Goal: Task Accomplishment & Management: Use online tool/utility

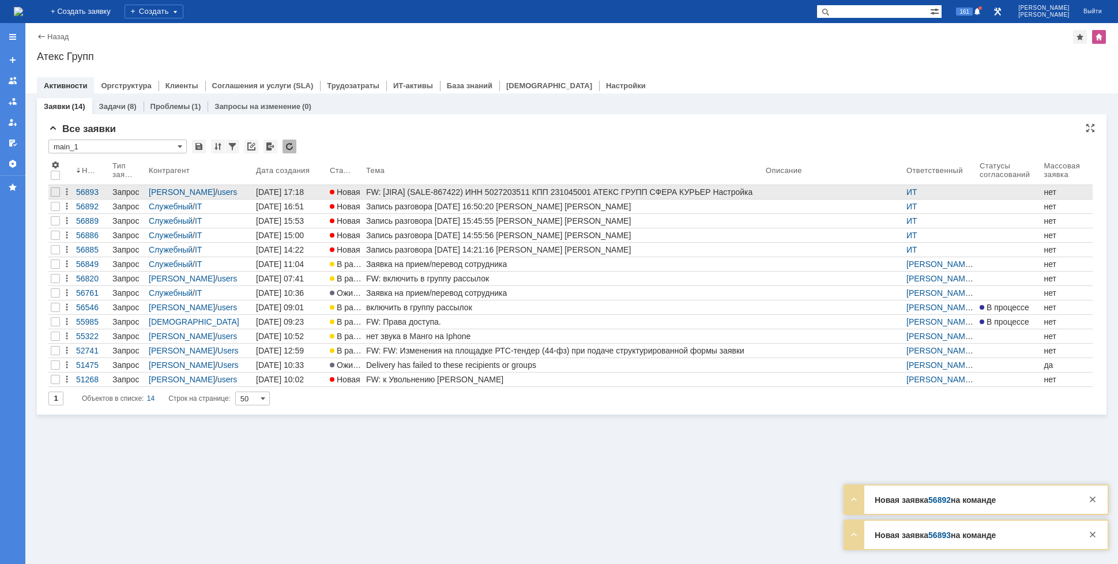
click at [377, 191] on div "FW: [JIRA] (SALE-867422) ИНН 5027203511 КПП 231045001 АТЕКС ГРУПП СФЕРА КУРЬЕР …" at bounding box center [563, 191] width 395 height 9
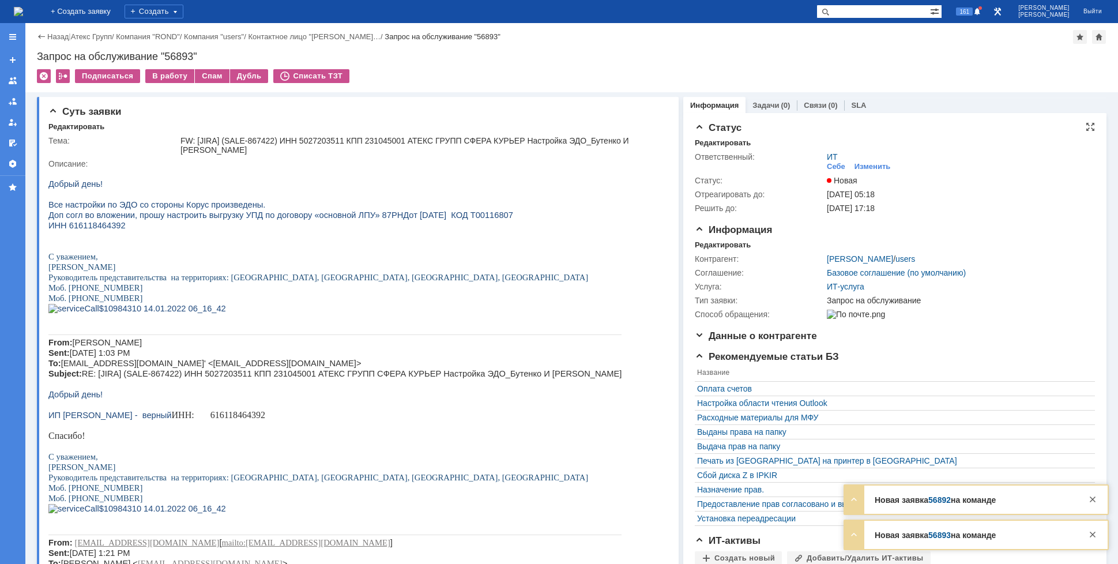
click at [861, 160] on div "ИТ Себе Изменить" at bounding box center [957, 162] width 262 height 20
click at [863, 169] on div "Изменить" at bounding box center [872, 166] width 36 height 9
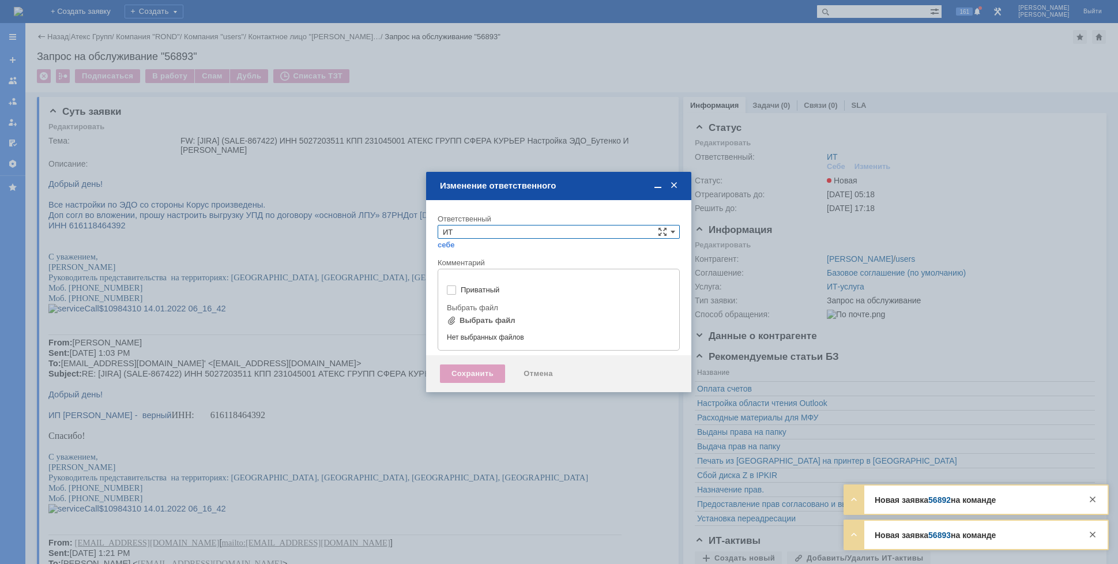
type input "[не указано]"
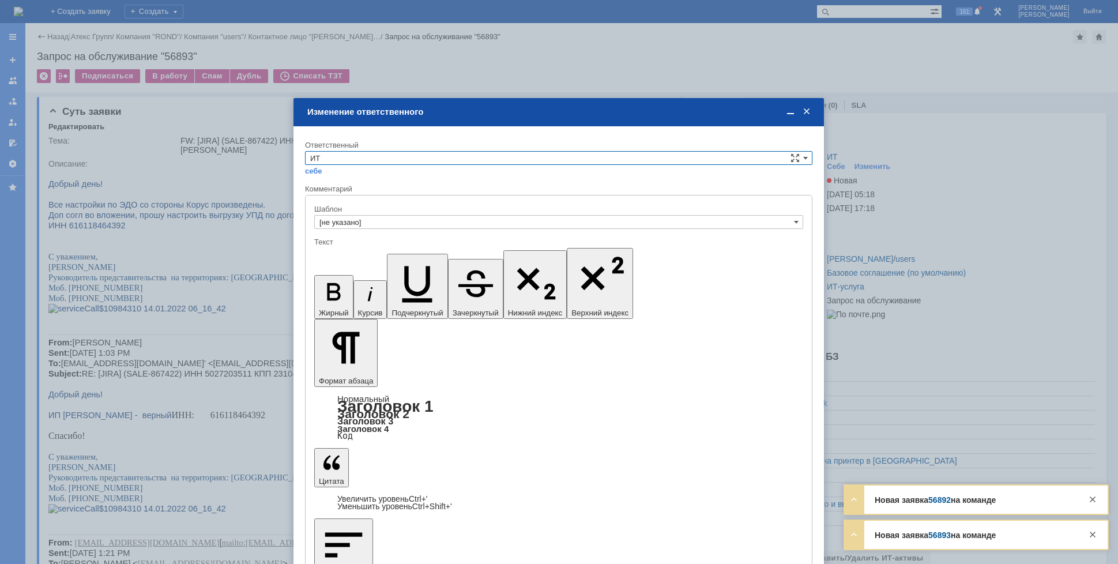
click at [562, 160] on input "ИТ" at bounding box center [558, 158] width 507 height 14
click at [353, 255] on span "АСУ" at bounding box center [558, 253] width 497 height 9
type input "АСУ"
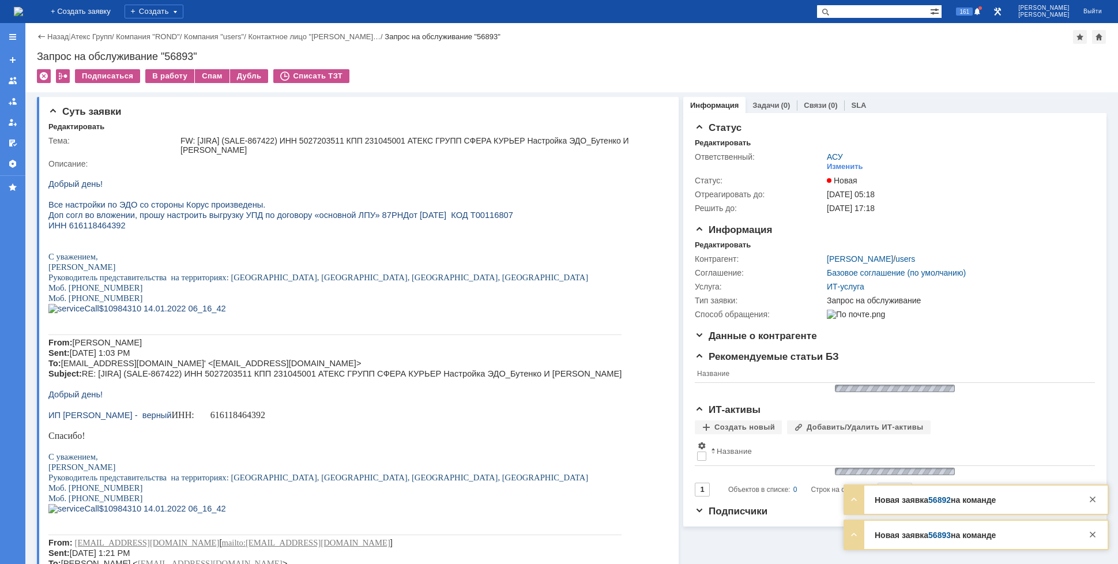
click at [23, 9] on img at bounding box center [18, 11] width 9 height 9
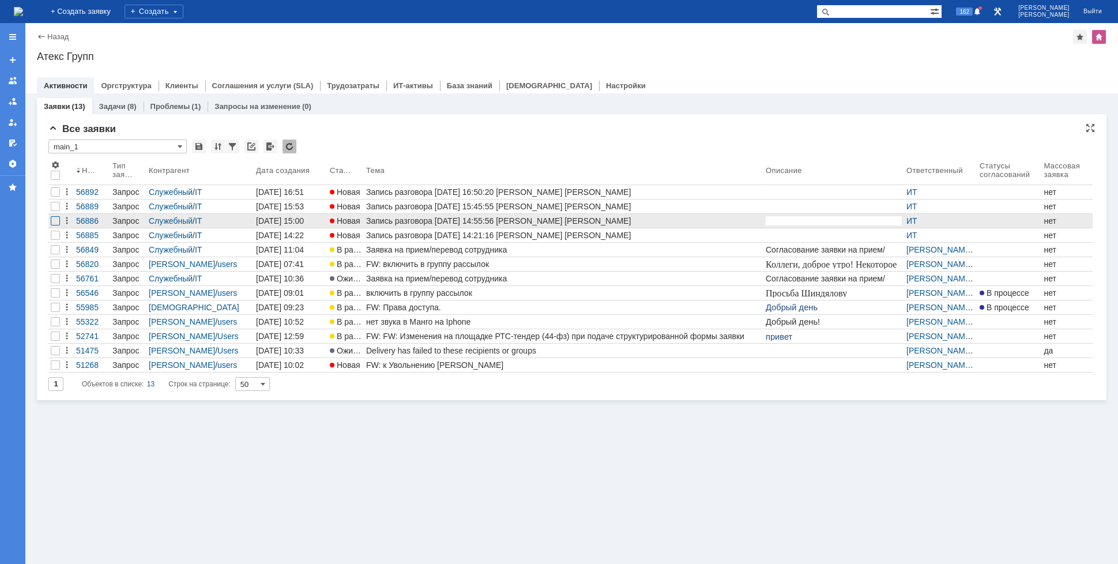
click at [51, 197] on div at bounding box center [55, 191] width 9 height 9
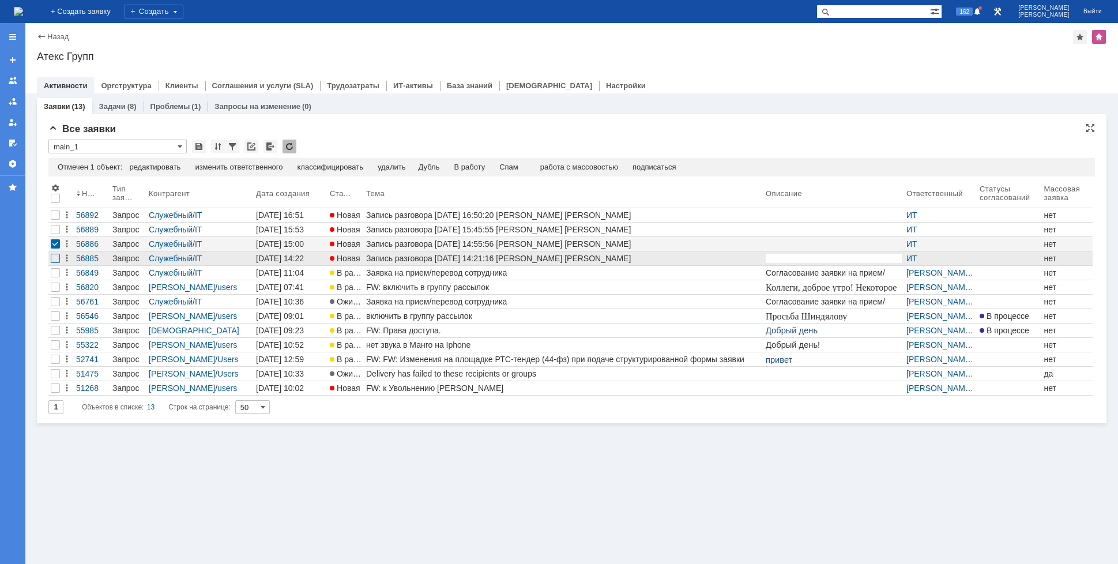
click at [55, 234] on div at bounding box center [55, 229] width 9 height 9
click at [493, 167] on div "Спам" at bounding box center [484, 167] width 19 height 9
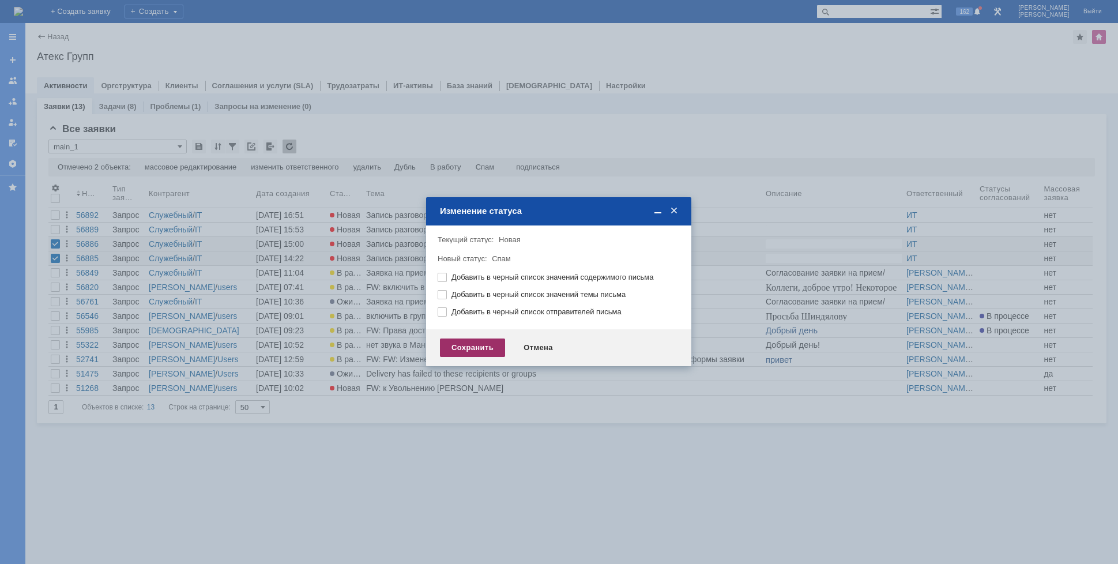
click at [497, 344] on div "Сохранить" at bounding box center [472, 347] width 65 height 18
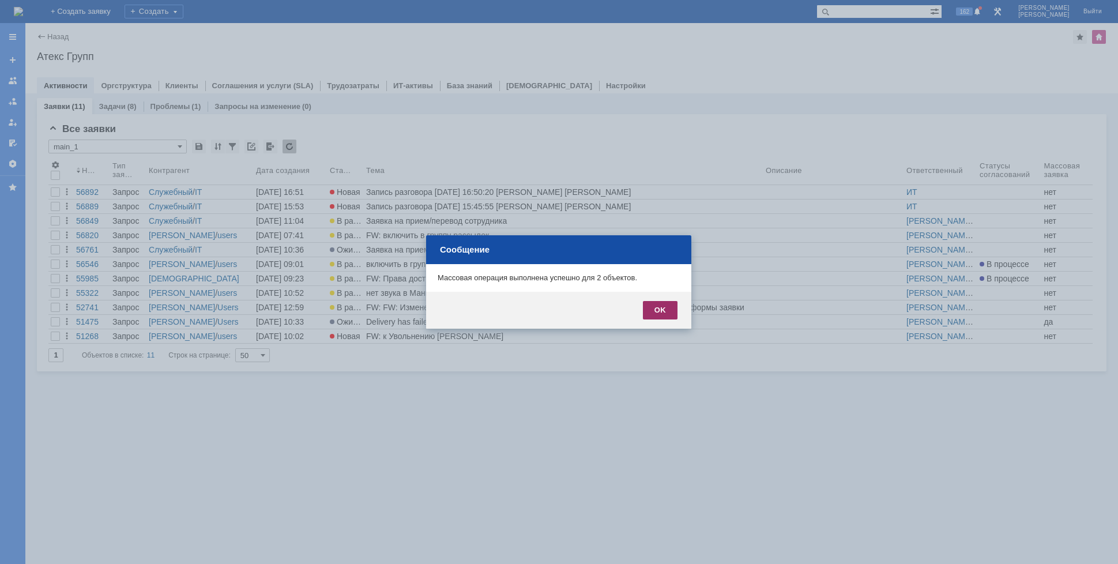
click at [663, 313] on div "OK" at bounding box center [660, 310] width 35 height 18
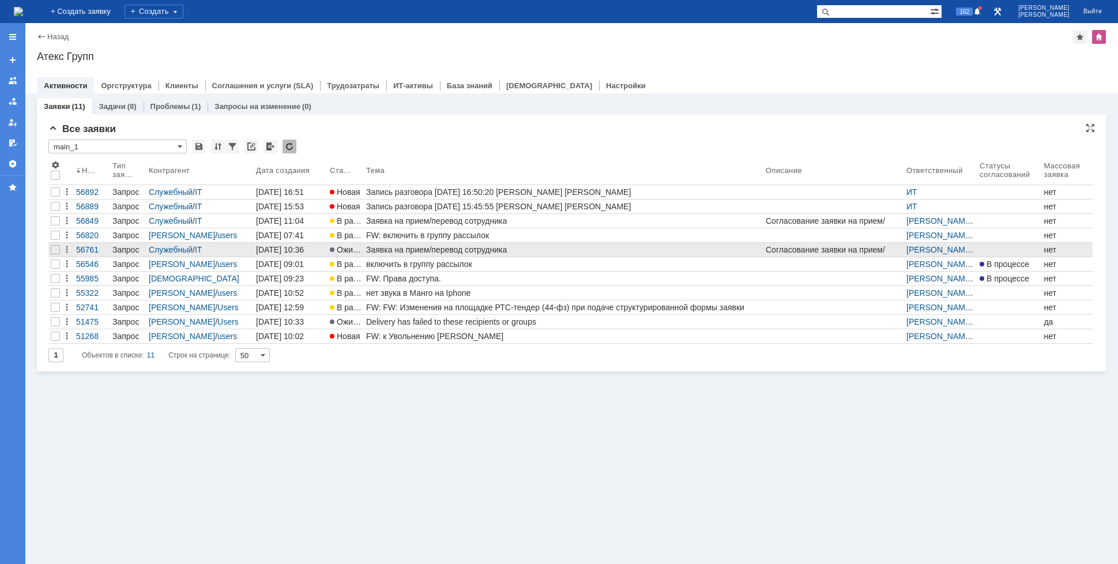
click at [691, 251] on div "Заявка на прием/перевод сотрудника" at bounding box center [563, 249] width 395 height 9
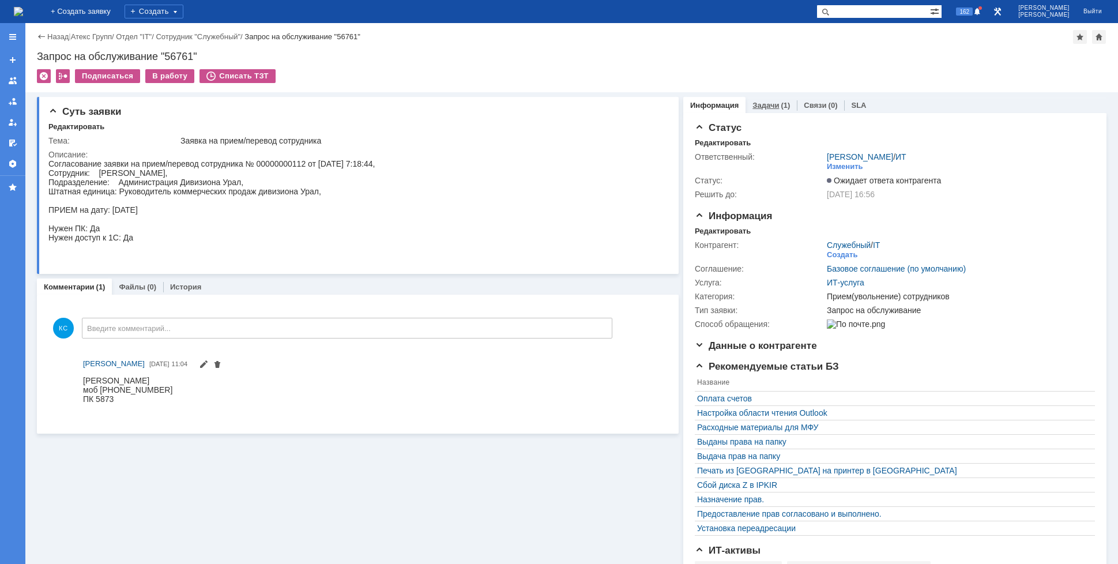
click at [770, 108] on div "Задачи (1)" at bounding box center [770, 104] width 37 height 7
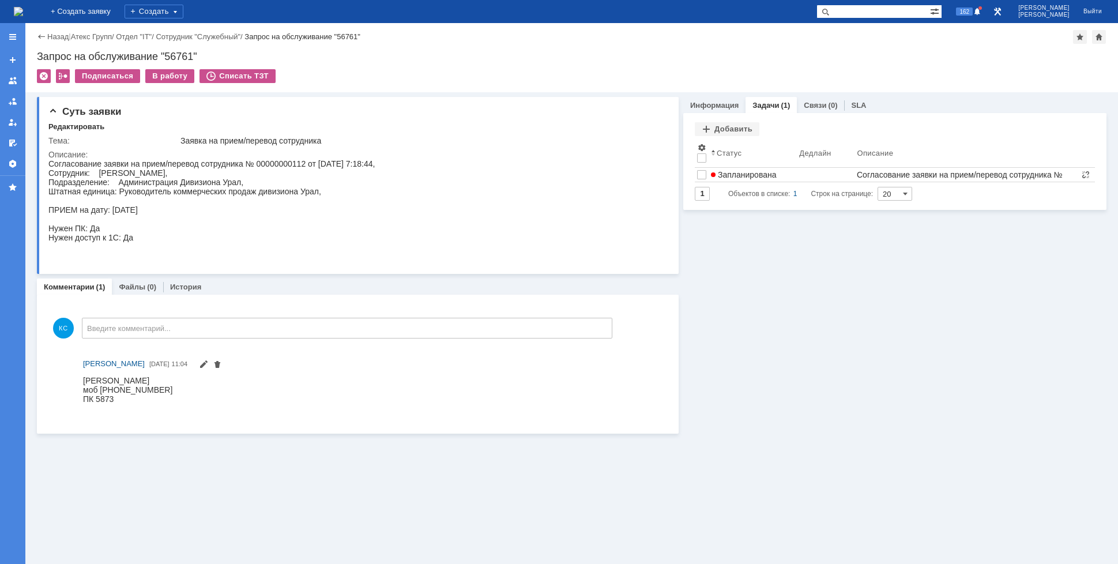
click at [23, 14] on img at bounding box center [18, 11] width 9 height 9
